Goal: Information Seeking & Learning: Learn about a topic

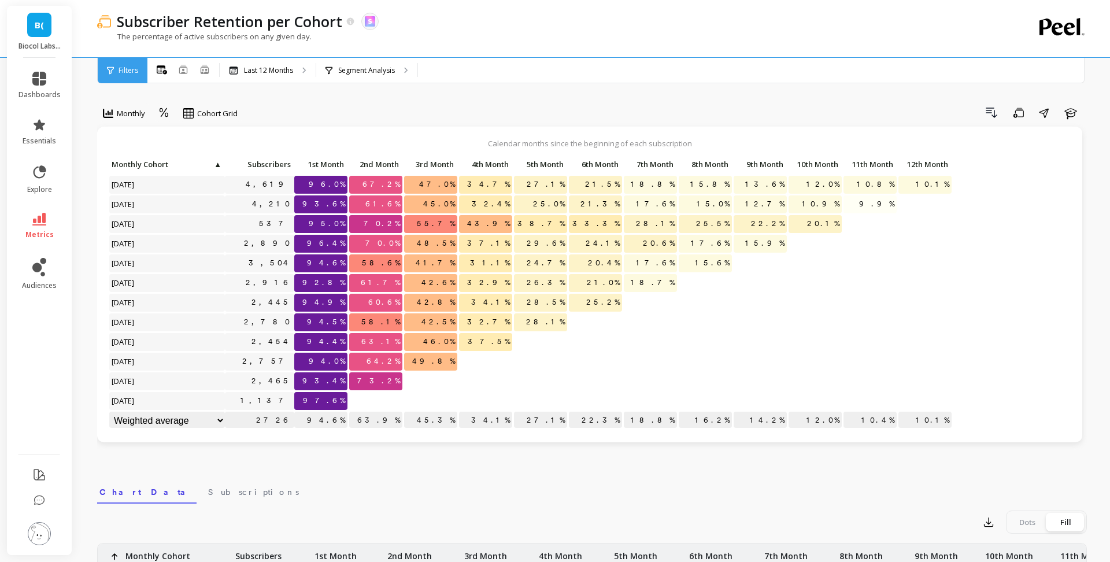
click at [384, 379] on span "73.2%" at bounding box center [378, 380] width 47 height 17
click at [385, 379] on span "73.2%" at bounding box center [378, 380] width 47 height 17
click at [377, 70] on p "Segment Analysis" at bounding box center [366, 70] width 57 height 9
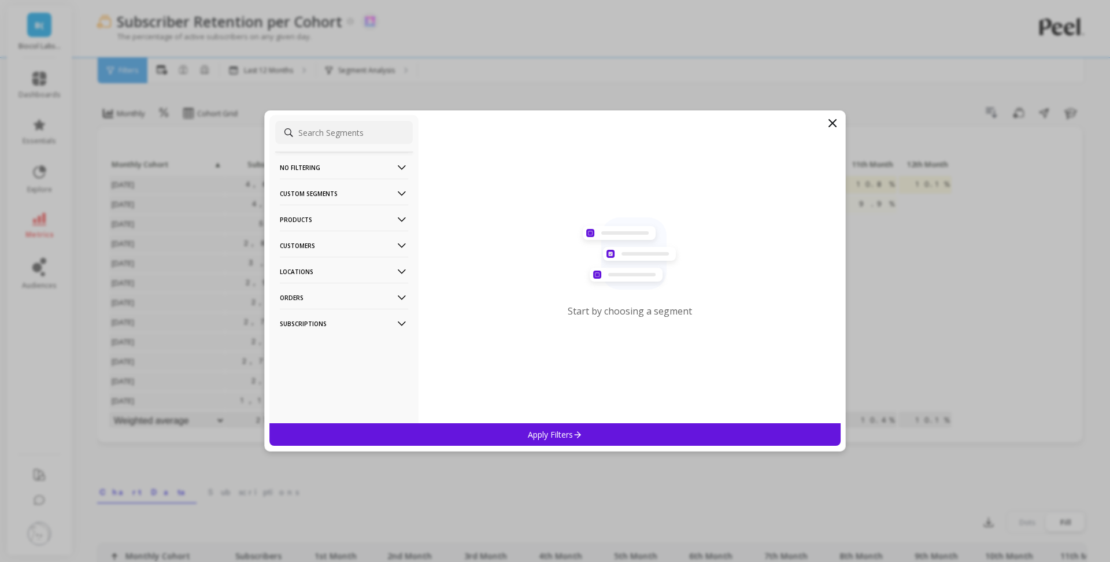
click at [343, 221] on p "Products" at bounding box center [344, 219] width 128 height 29
click at [332, 273] on div "SKUs" at bounding box center [344, 282] width 138 height 19
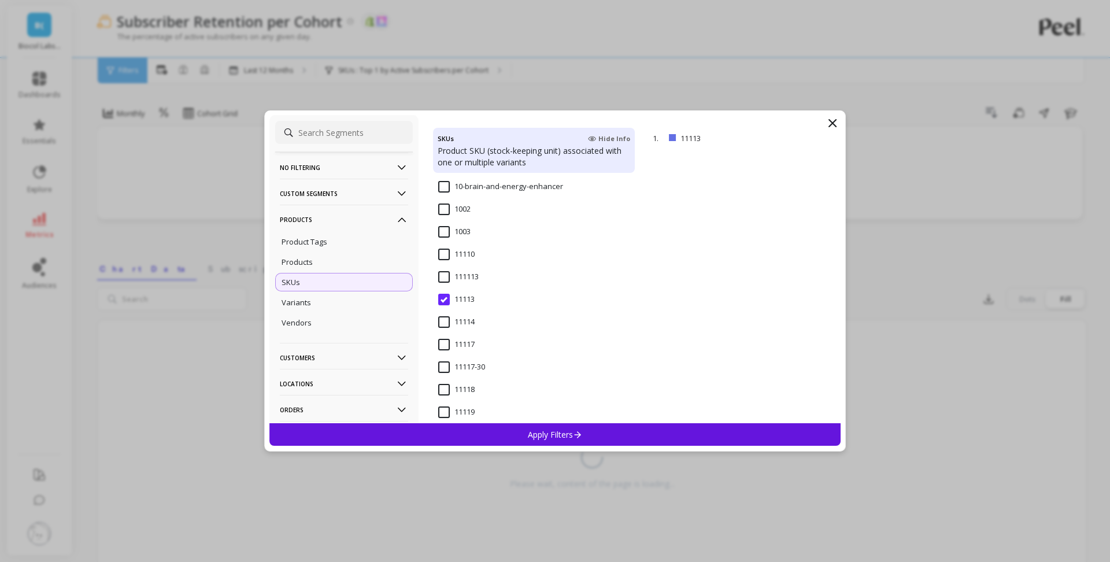
scroll to position [139, 0]
click at [812, 137] on p "remove" at bounding box center [807, 138] width 29 height 9
click at [463, 263] on input "1123" at bounding box center [454, 263] width 32 height 12
click at [511, 437] on div "Apply Filters" at bounding box center [554, 434] width 571 height 23
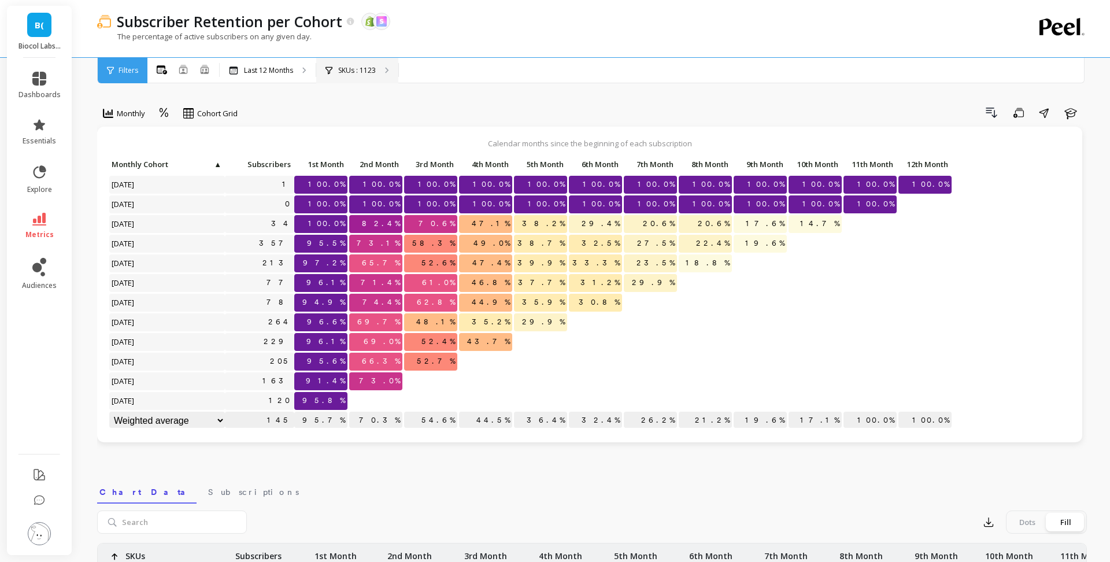
click at [369, 77] on div "SKUs : 1123" at bounding box center [357, 70] width 82 height 25
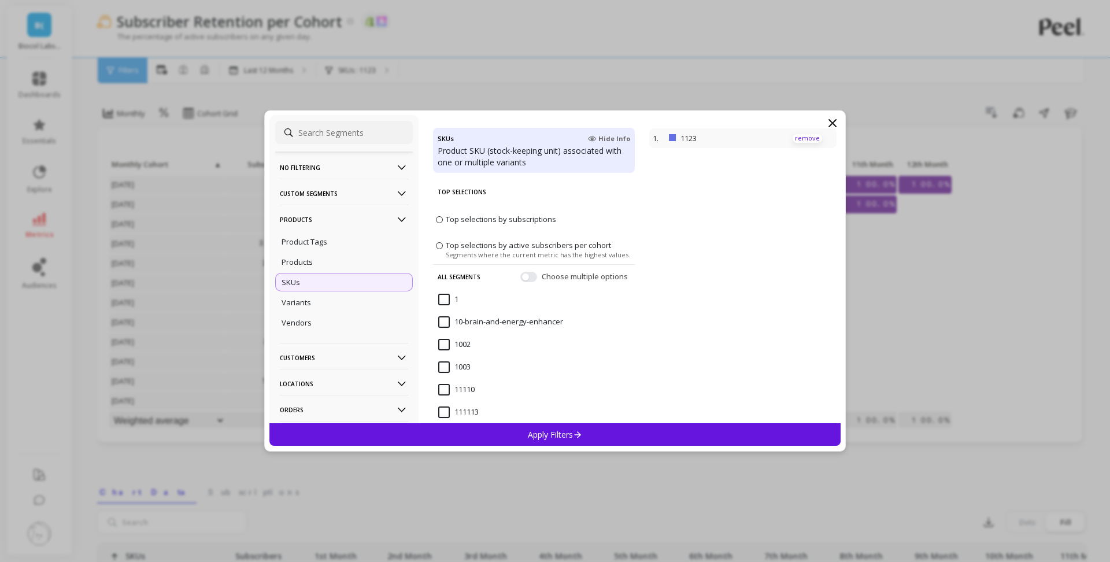
click at [805, 141] on p "remove" at bounding box center [807, 138] width 29 height 9
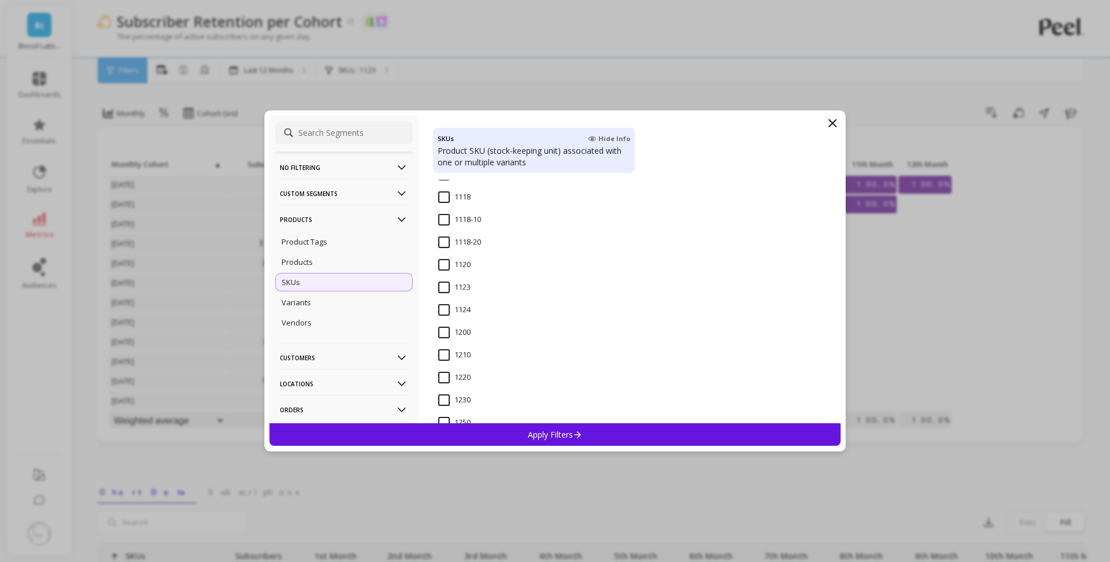
scroll to position [696, 0]
click at [457, 302] on input "1124" at bounding box center [454, 303] width 32 height 12
click at [560, 435] on p "Apply Filters" at bounding box center [555, 434] width 55 height 11
